Goal: Task Accomplishment & Management: Complete application form

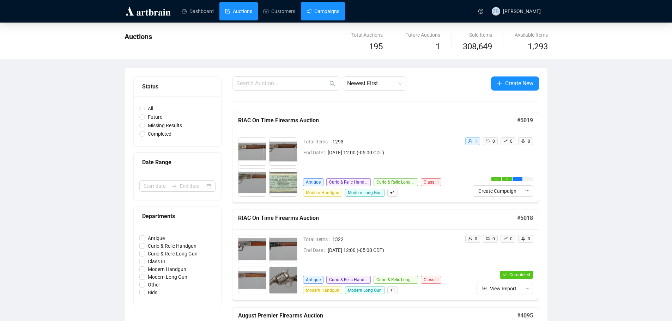
click at [315, 6] on link "Campaigns" at bounding box center [323, 11] width 33 height 18
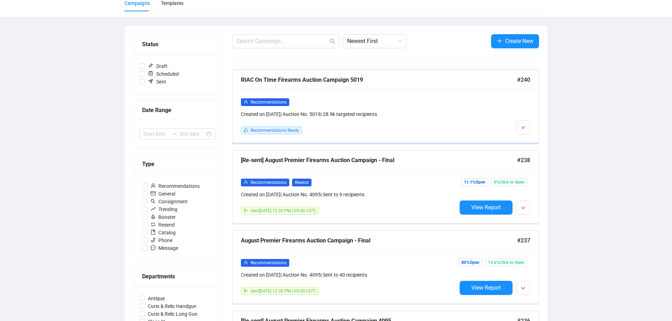
scroll to position [71, 0]
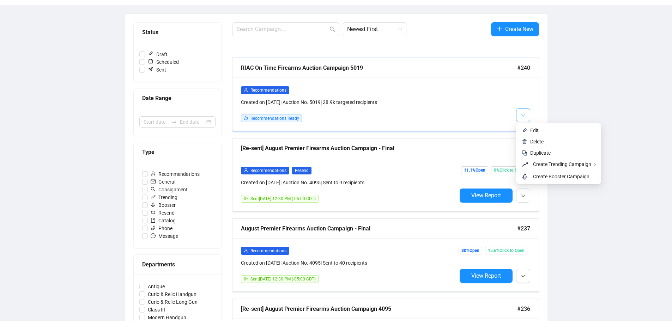
click at [521, 115] on icon "down" at bounding box center [523, 115] width 4 height 2
click at [531, 129] on span "Edit" at bounding box center [534, 131] width 8 height 6
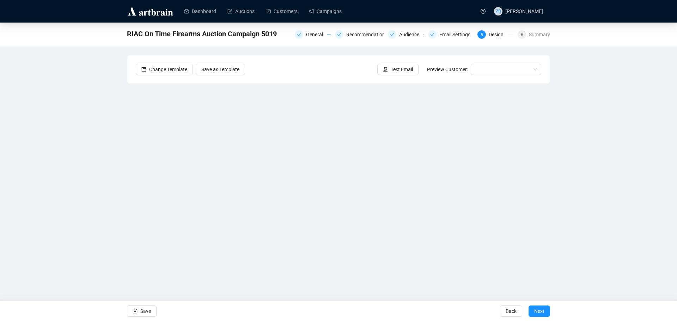
drag, startPoint x: 540, startPoint y: 312, endPoint x: 548, endPoint y: 309, distance: 8.8
click at [540, 312] on span "Next" at bounding box center [539, 312] width 10 height 20
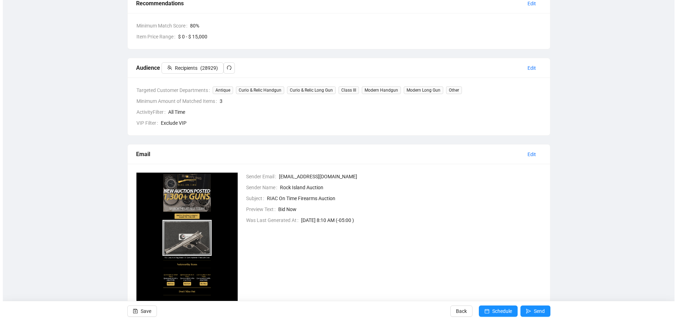
scroll to position [163, 0]
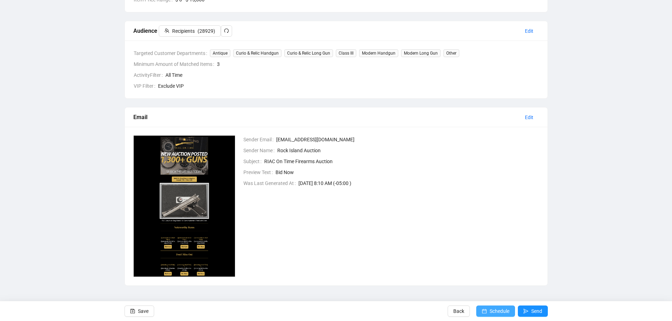
click at [494, 311] on span "Schedule" at bounding box center [500, 312] width 20 height 20
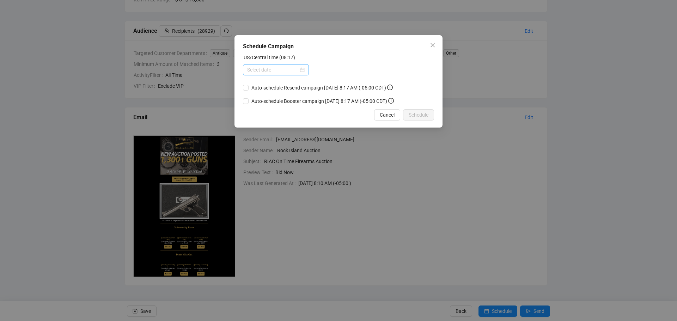
click at [304, 70] on div at bounding box center [275, 70] width 57 height 8
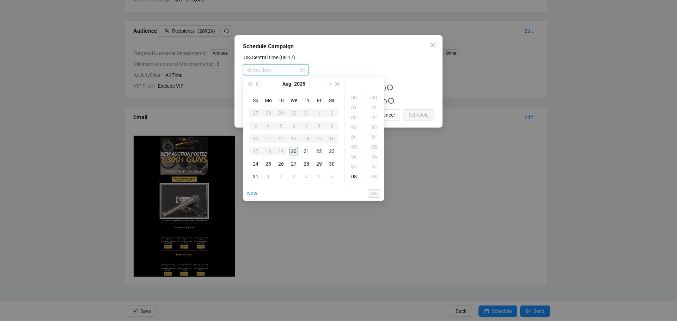
type input "[DATE] 00:00"
click at [293, 150] on div "20" at bounding box center [294, 151] width 8 height 8
click at [355, 134] on div "12" at bounding box center [354, 137] width 17 height 10
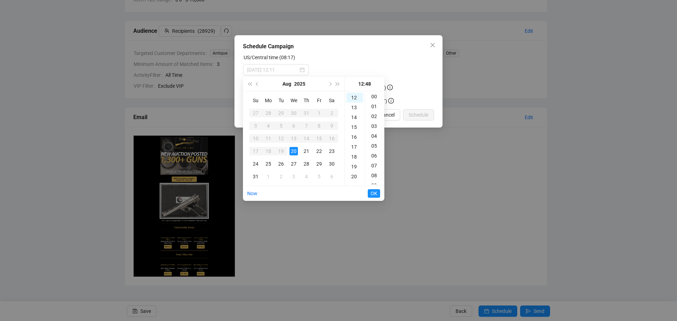
scroll to position [0, 0]
click at [375, 97] on div "00" at bounding box center [375, 98] width 17 height 10
click at [375, 107] on div "01" at bounding box center [375, 108] width 17 height 10
type input "[DATE] 12:01"
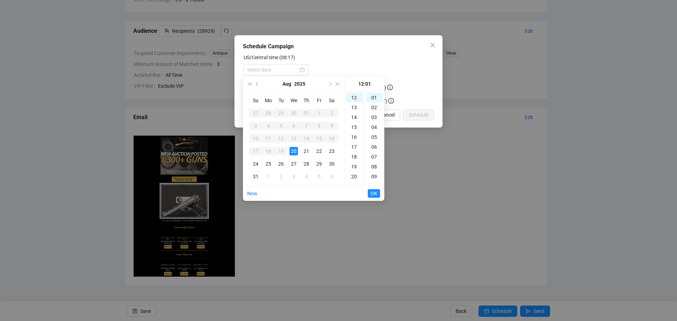
click at [477, 135] on div "Schedule Campaign US/Central time (08:17) Auto-schedule Resend campaign [DATE] …" at bounding box center [338, 160] width 677 height 321
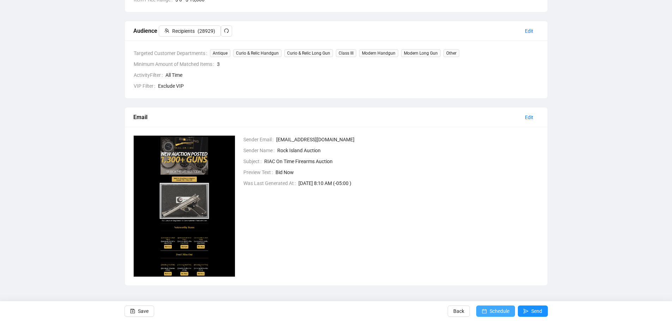
click at [490, 311] on span "Schedule" at bounding box center [500, 312] width 20 height 20
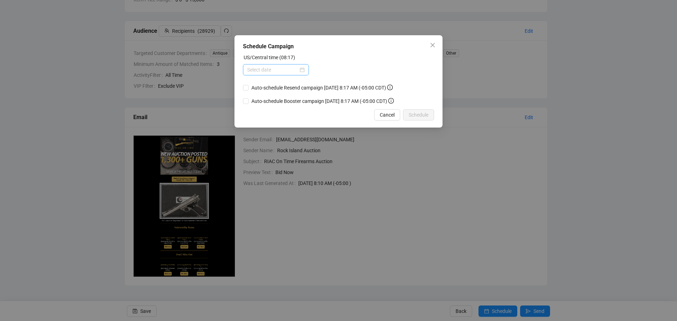
click at [308, 69] on div at bounding box center [276, 69] width 66 height 11
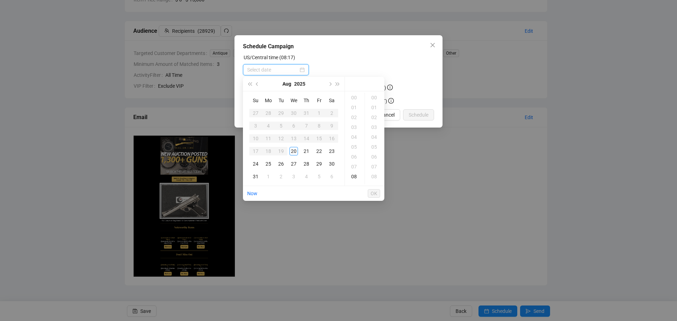
scroll to position [0, 0]
click at [294, 151] on div "20" at bounding box center [294, 151] width 8 height 8
click at [355, 137] on div "12" at bounding box center [354, 137] width 17 height 10
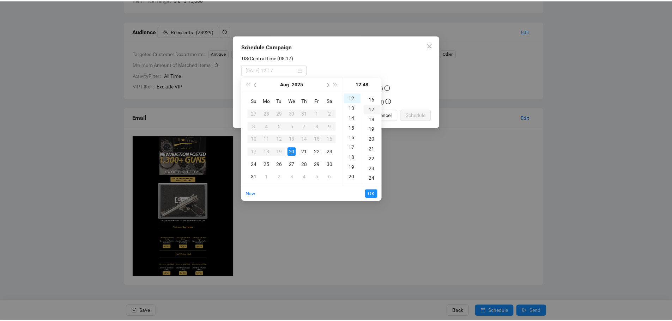
scroll to position [0, 0]
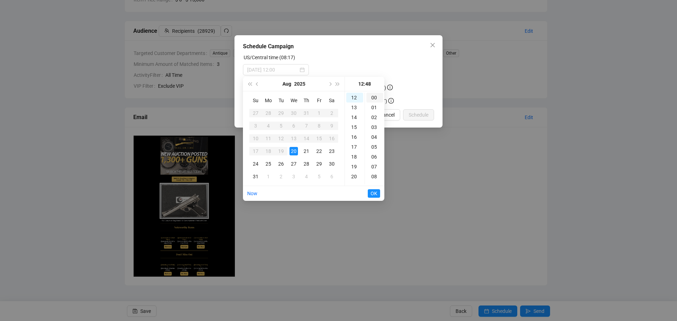
click at [375, 98] on div "00" at bounding box center [375, 98] width 17 height 10
type input "[DATE] 12:00"
click at [378, 194] on button "OK" at bounding box center [374, 193] width 12 height 8
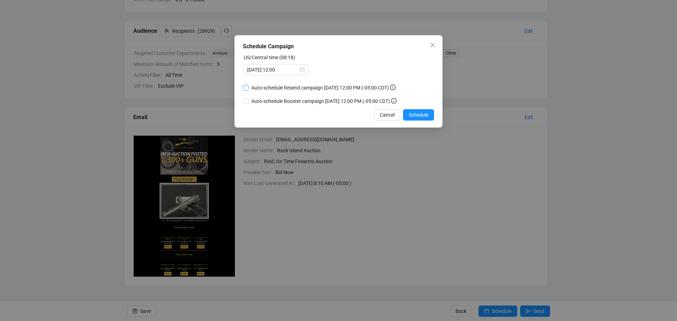
click at [245, 88] on input "Auto-schedule Resend campaign [DATE] 12:00 PM (-05:00 CDT)" at bounding box center [246, 88] width 6 height 6
checkbox input "true"
click at [413, 114] on span "Schedule" at bounding box center [419, 115] width 20 height 8
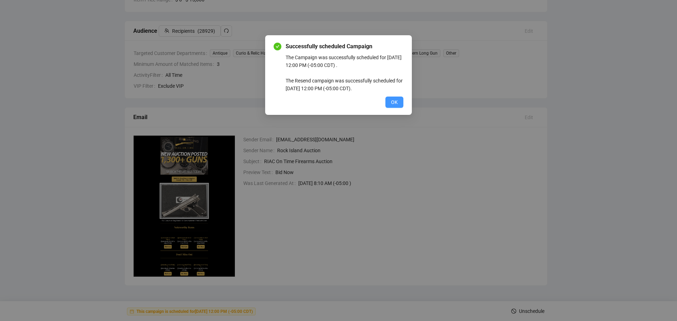
click at [393, 100] on span "OK" at bounding box center [394, 102] width 7 height 8
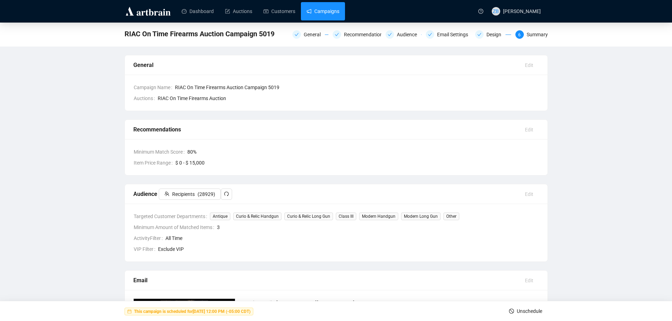
click at [321, 13] on link "Campaigns" at bounding box center [323, 11] width 33 height 18
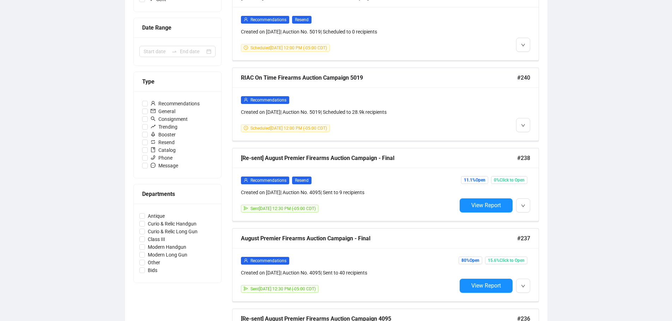
scroll to position [106, 0]
